Goal: Task Accomplishment & Management: Complete application form

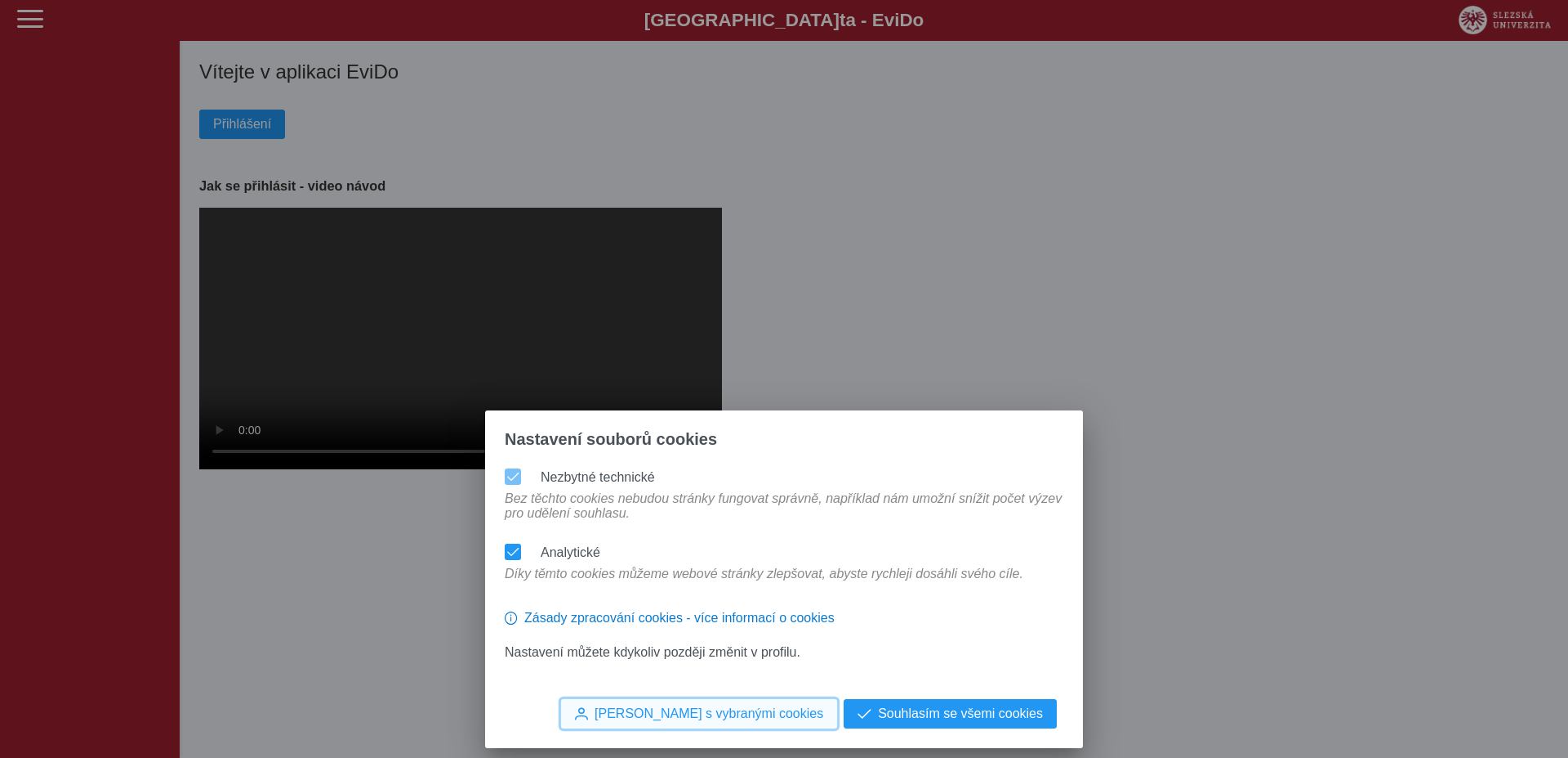
click at [802, 706] on span "Souhlasím s vybranými cookies" at bounding box center [709, 713] width 229 height 14
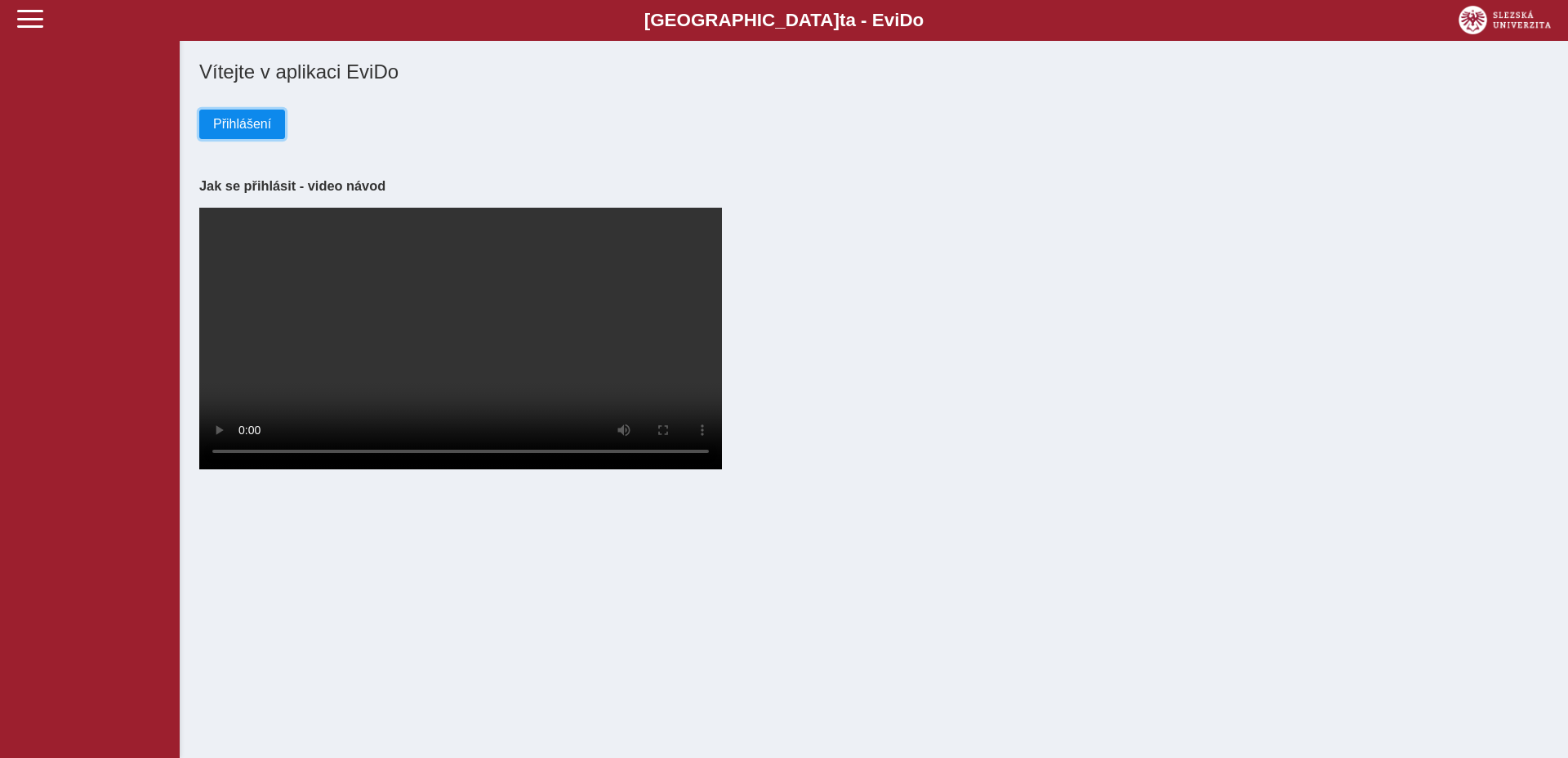
click at [249, 120] on span "Přihlášení" at bounding box center [242, 124] width 58 height 14
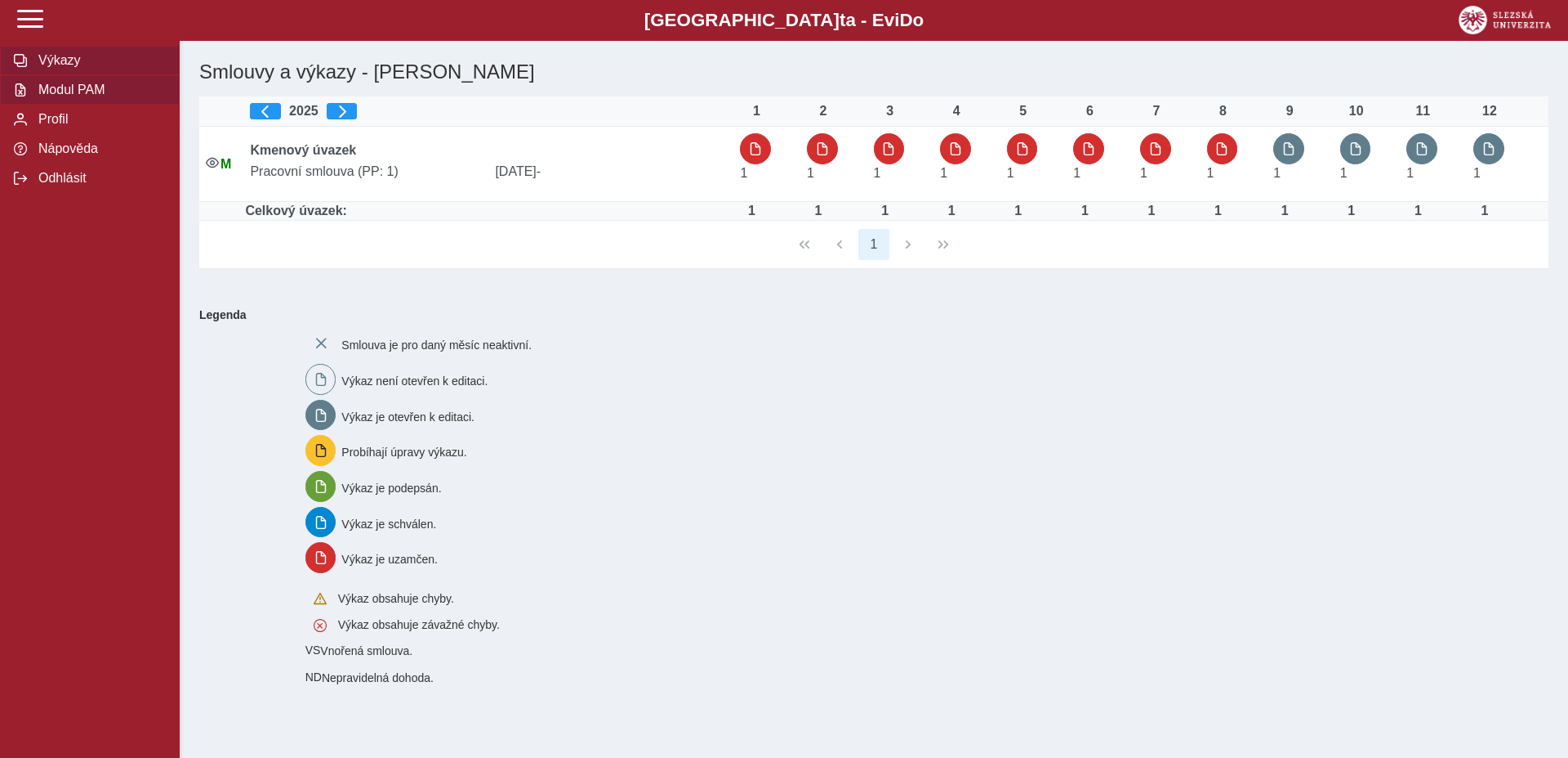
click at [63, 97] on span "Modul PAM" at bounding box center [100, 89] width 132 height 14
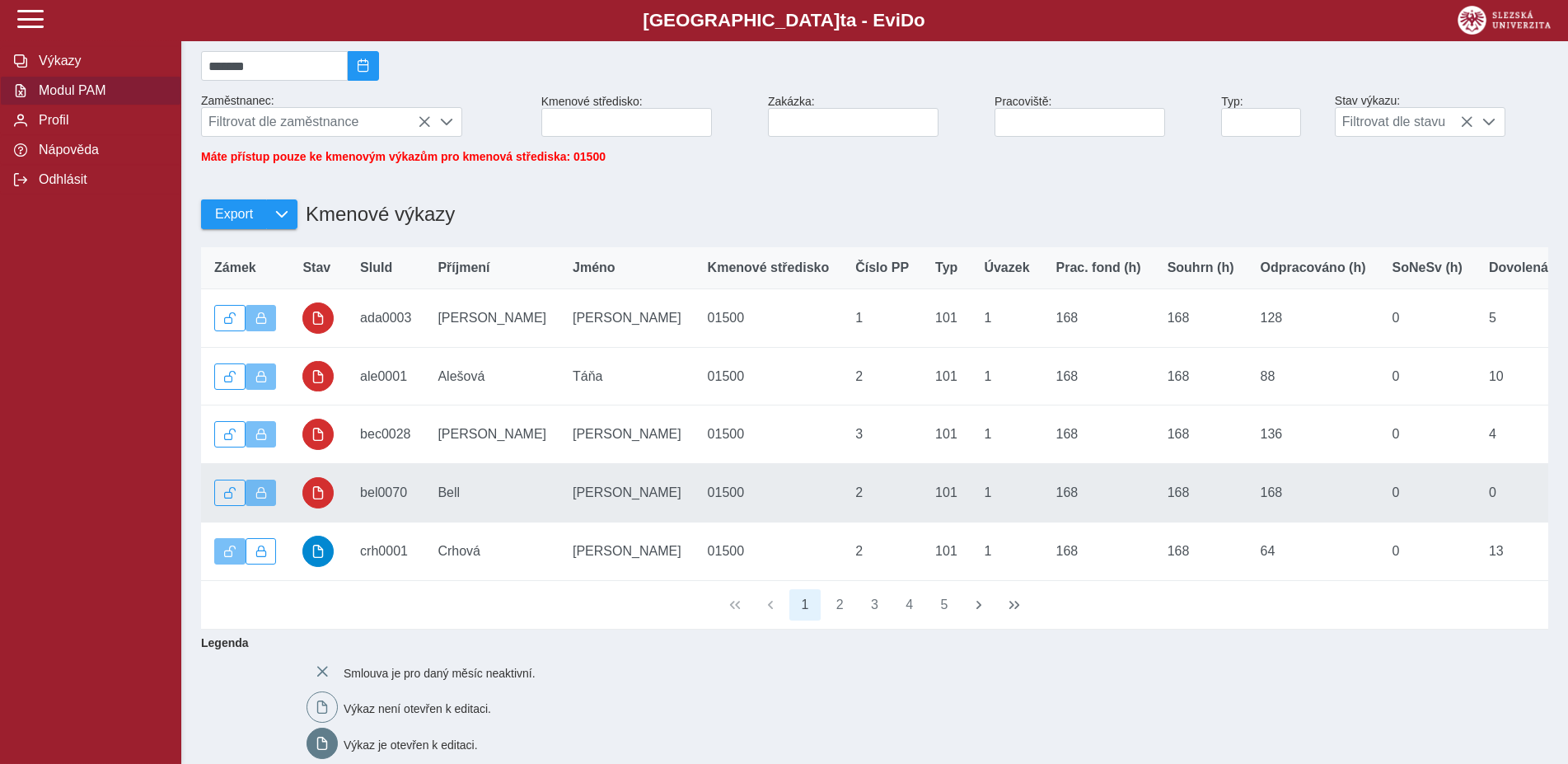
scroll to position [168, 0]
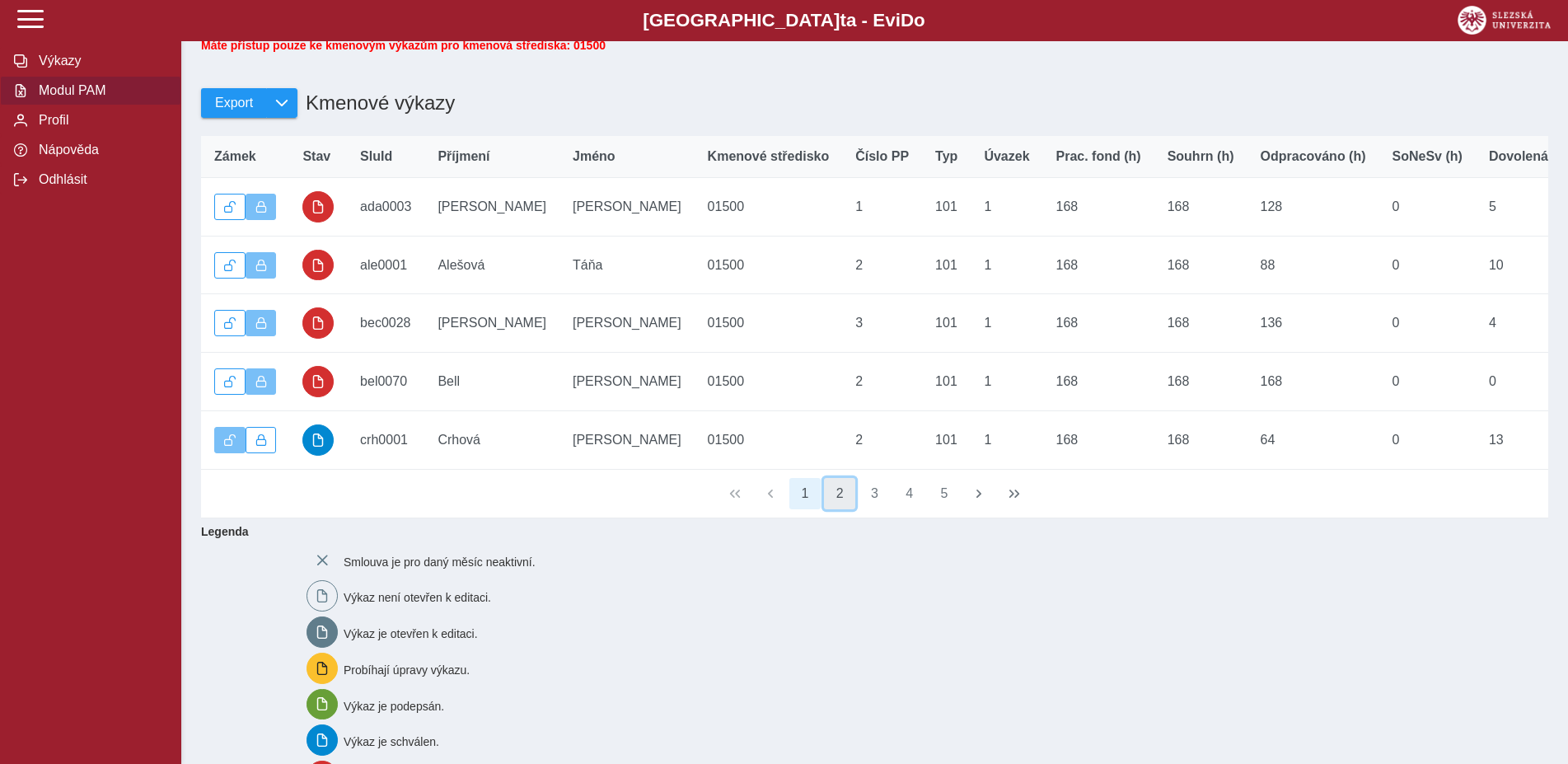
click at [844, 509] on button "2" at bounding box center [840, 493] width 31 height 31
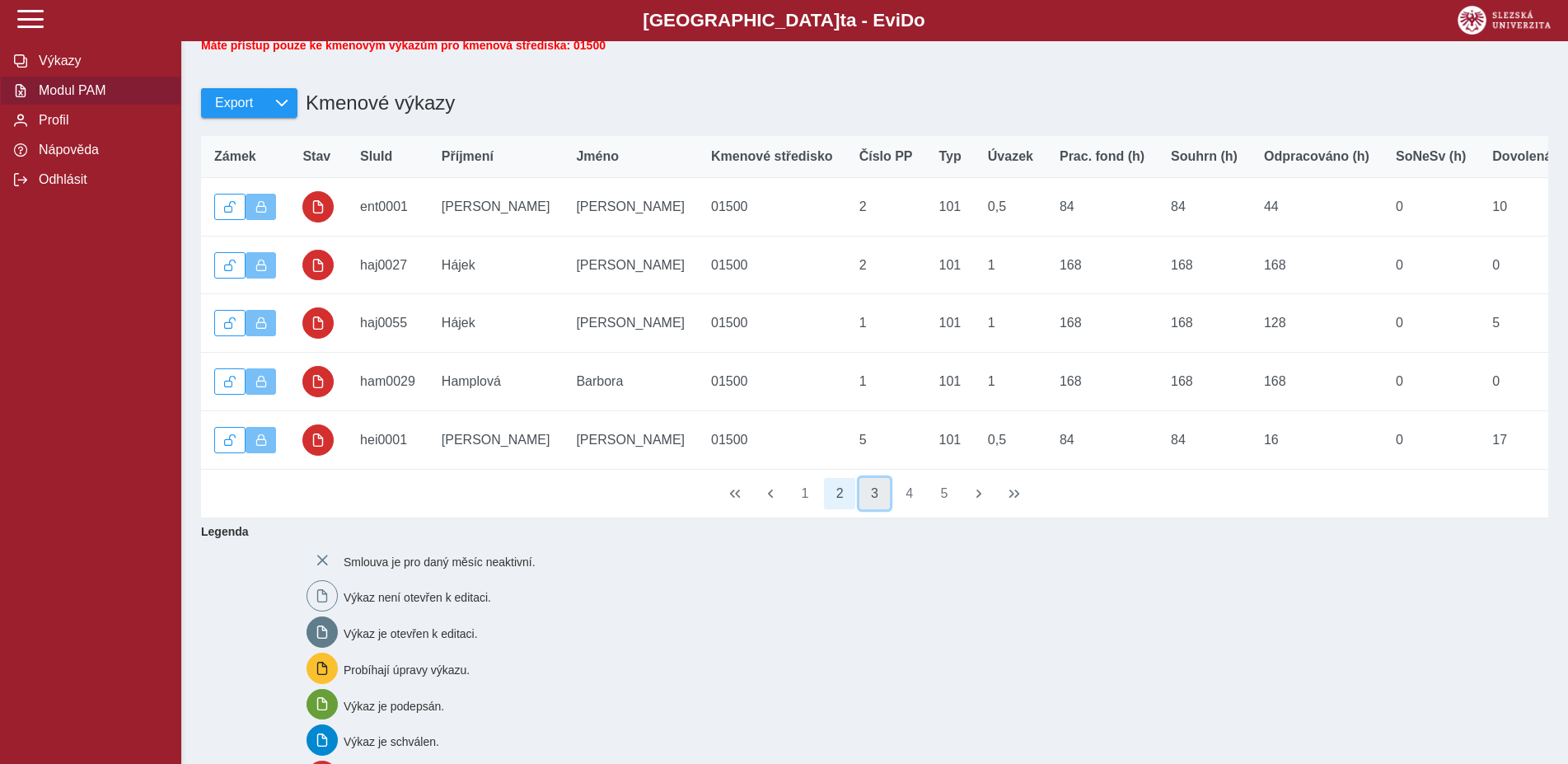
click at [867, 509] on button "3" at bounding box center [874, 493] width 31 height 31
click at [902, 509] on button "4" at bounding box center [909, 493] width 31 height 31
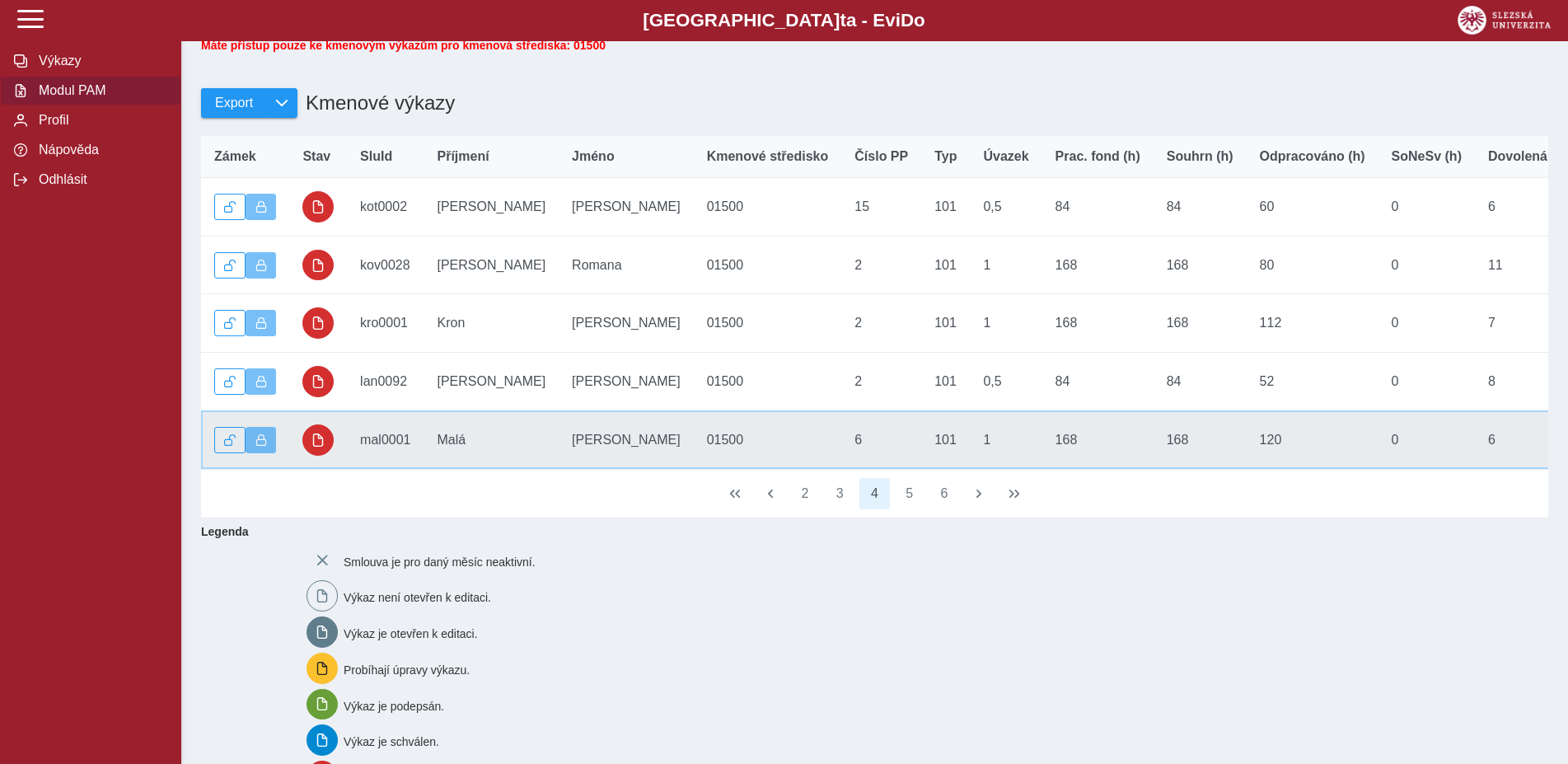
click at [1475, 458] on td "Dovolená (d) 6" at bounding box center [1528, 439] width 106 height 58
click at [342, 455] on td "Stav" at bounding box center [318, 439] width 58 height 58
click at [324, 447] on span "button" at bounding box center [318, 440] width 14 height 14
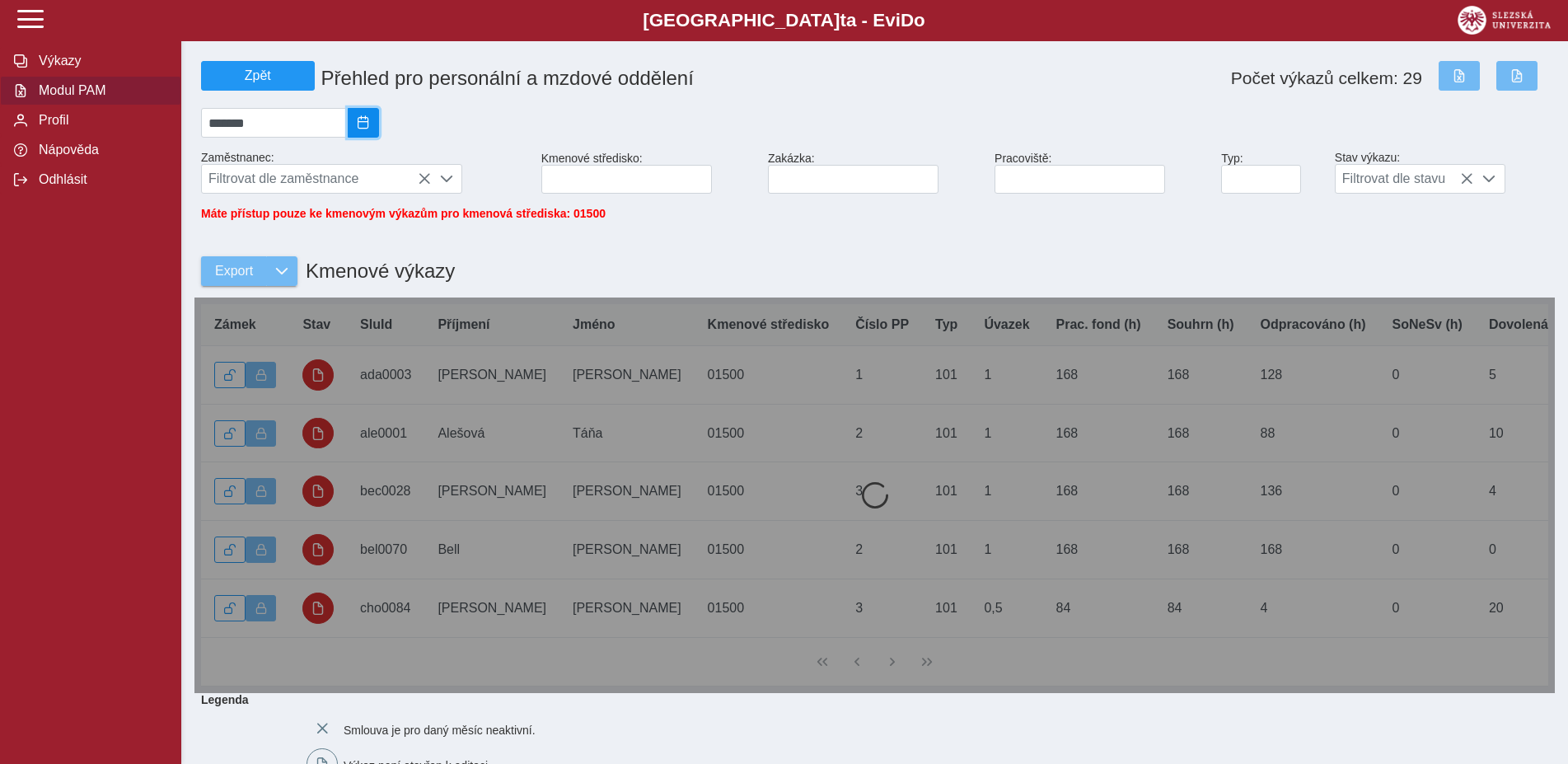
click at [370, 127] on span "2025/08" at bounding box center [364, 123] width 14 height 14
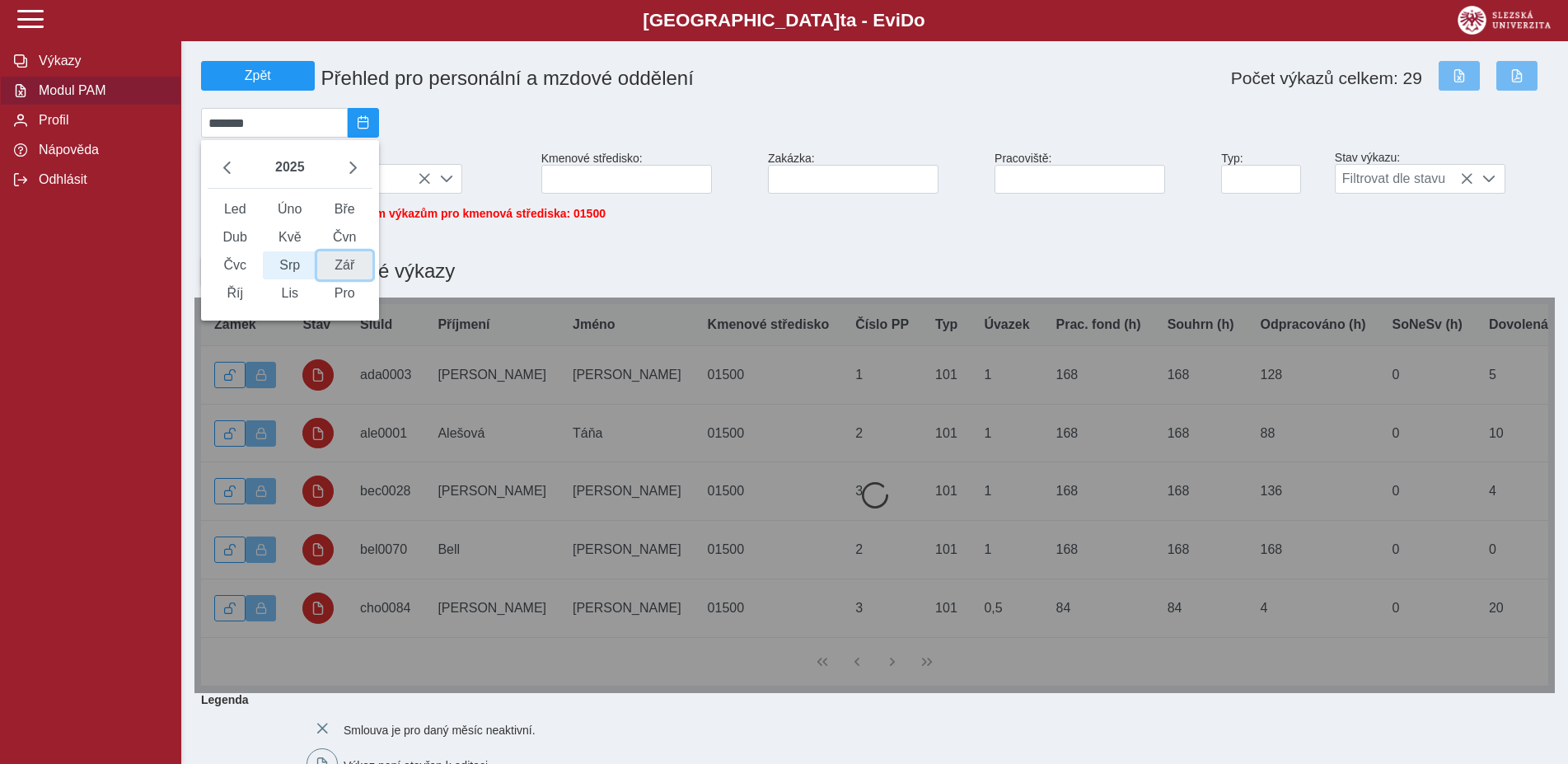
click at [361, 274] on span "Zář" at bounding box center [344, 265] width 55 height 28
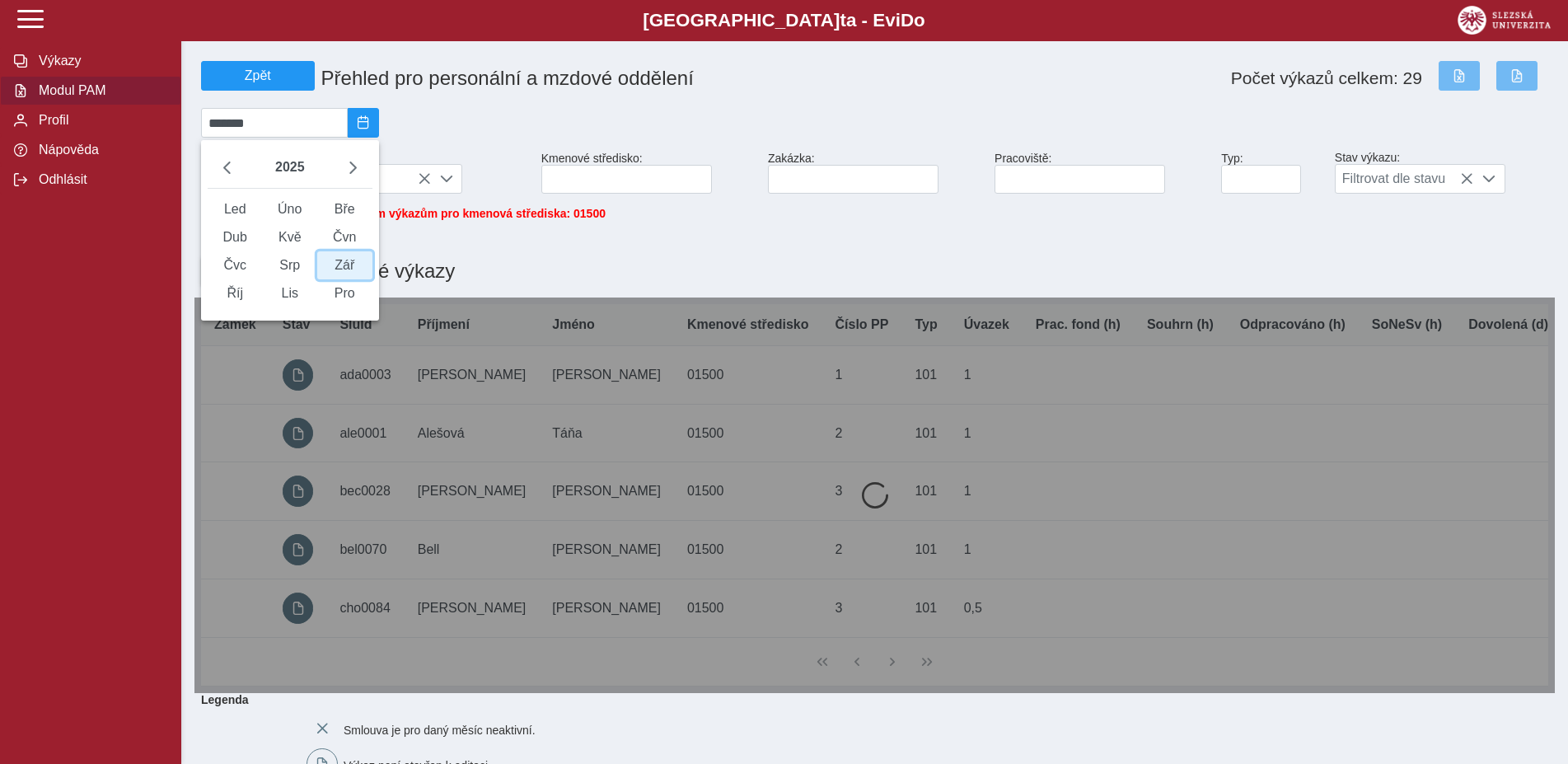
type input "*******"
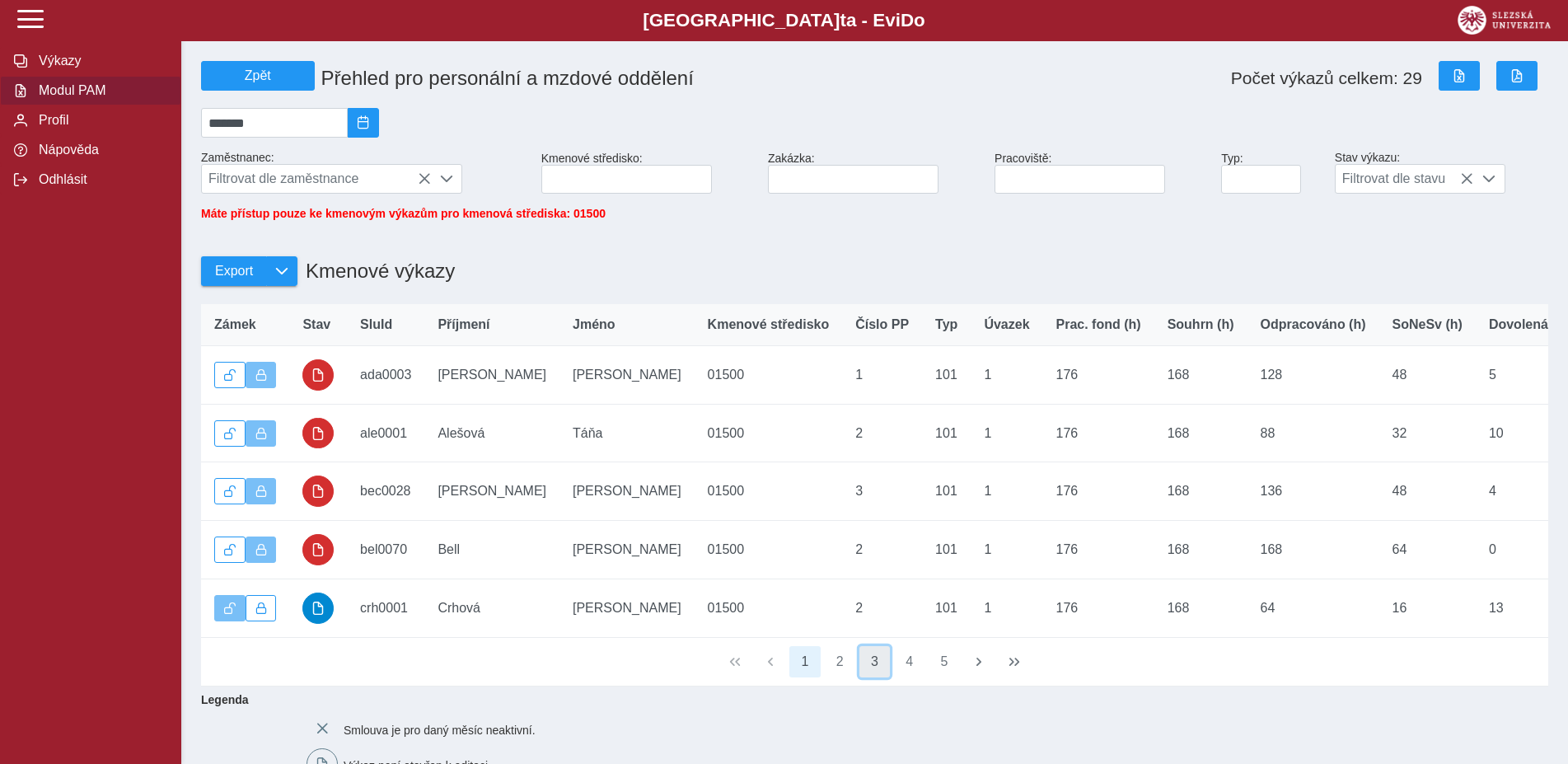
click at [869, 677] on button "3" at bounding box center [874, 661] width 31 height 31
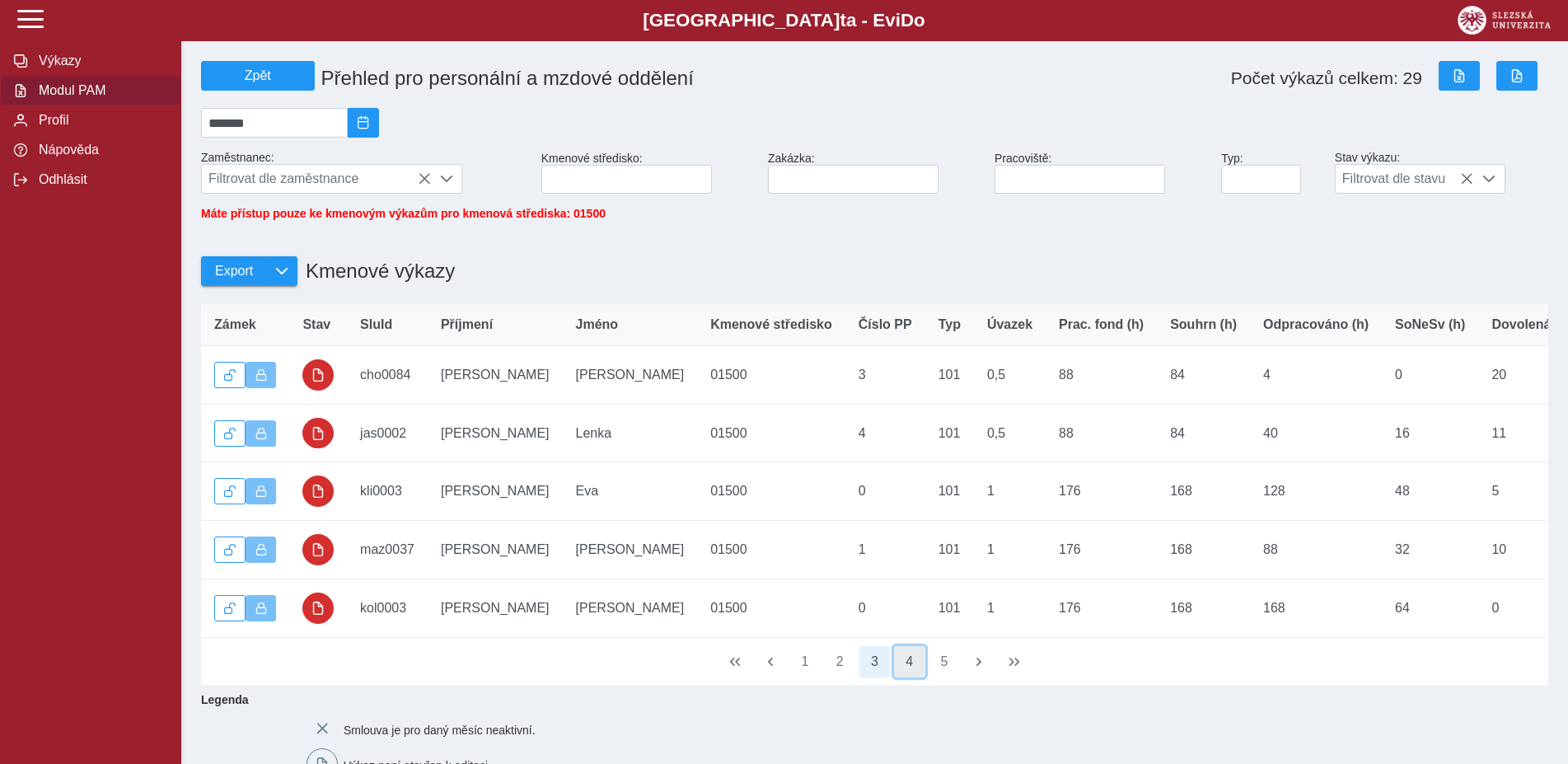
click at [903, 677] on button "4" at bounding box center [909, 661] width 31 height 31
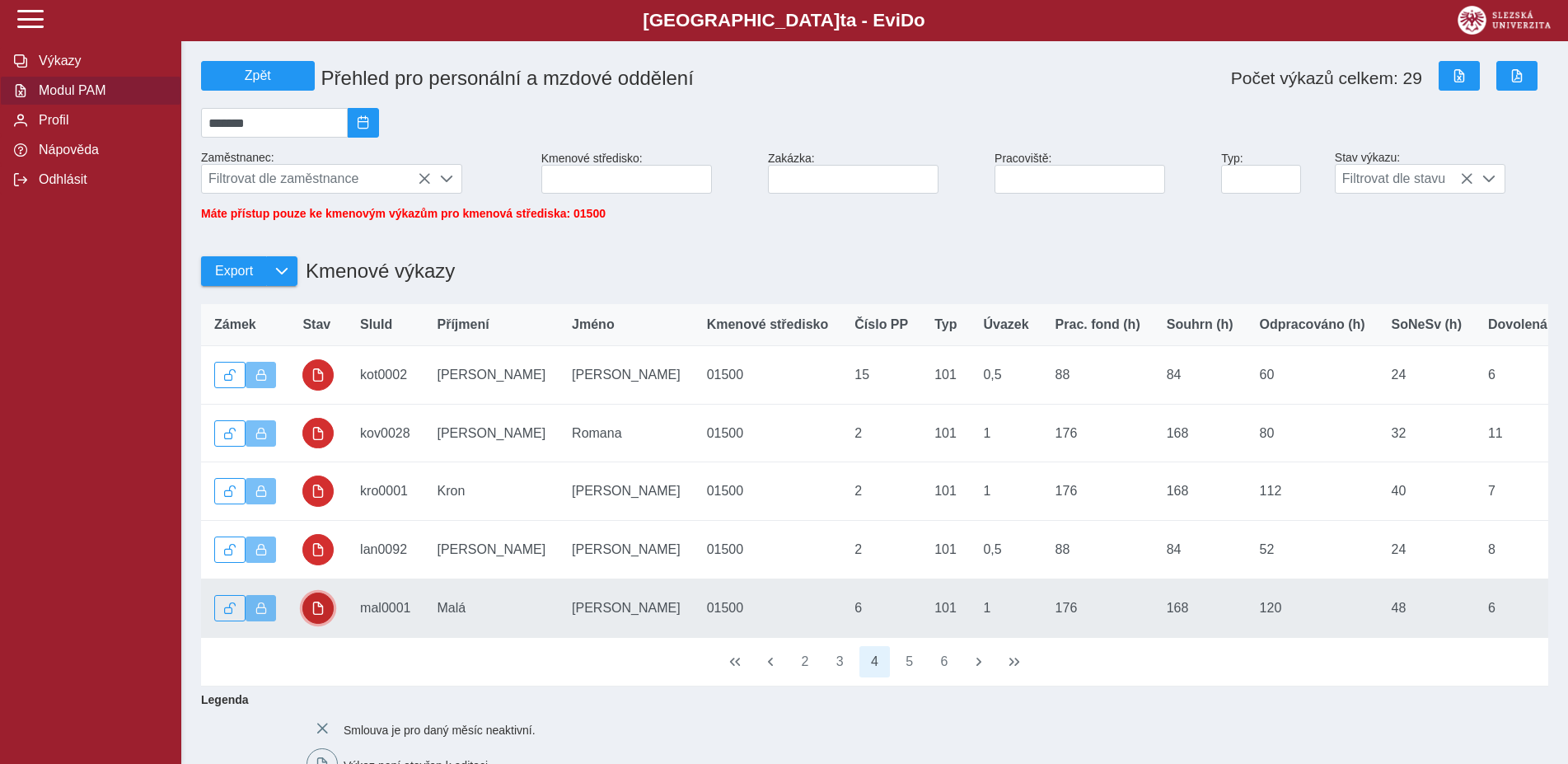
click at [325, 620] on button "button" at bounding box center [318, 607] width 31 height 31
